Goal: Learn about a topic

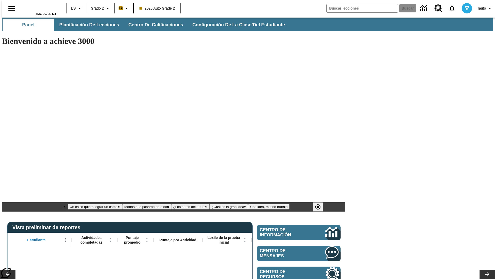
type input "-1"
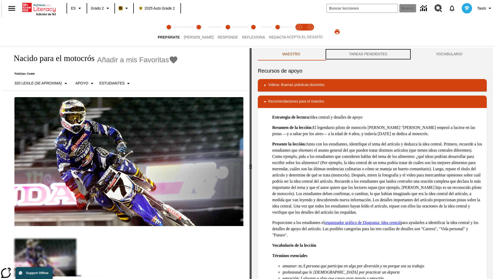
click at [368, 54] on button "TAREAS PENDIENTES" at bounding box center [368, 54] width 87 height 12
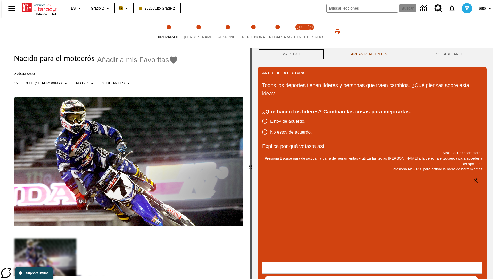
scroll to position [0, 0]
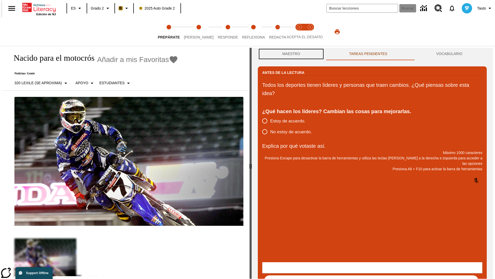
click at [290, 54] on button "Maestro" at bounding box center [291, 54] width 67 height 12
